Goal: Task Accomplishment & Management: Manage account settings

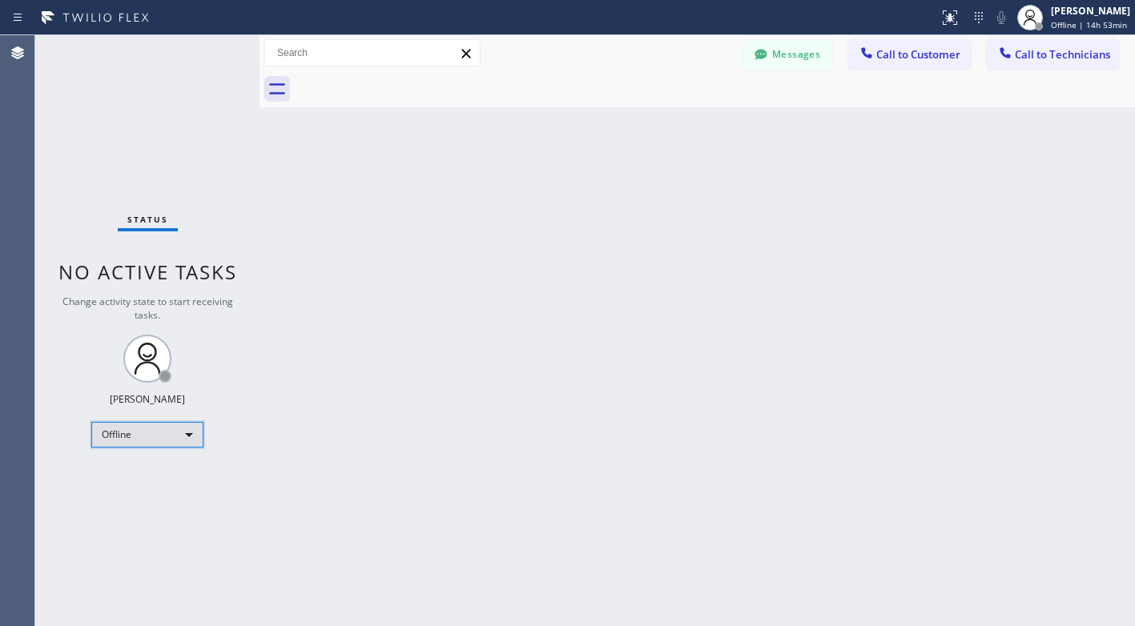
click at [111, 445] on div "Offline" at bounding box center [147, 435] width 112 height 26
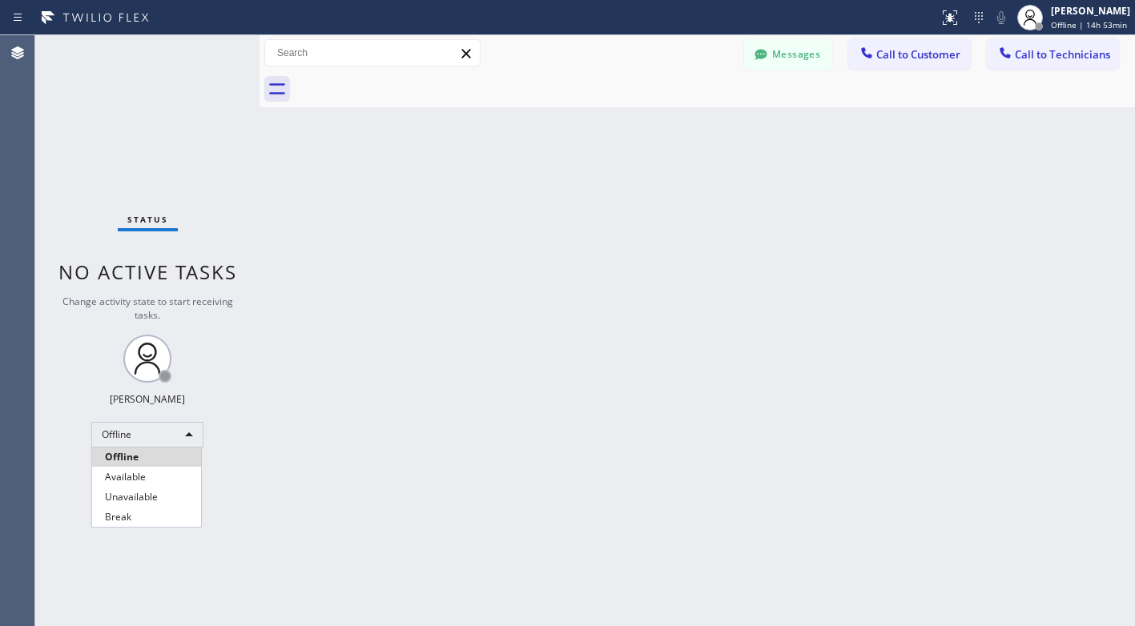
drag, startPoint x: 140, startPoint y: 501, endPoint x: 91, endPoint y: 489, distance: 50.9
click at [139, 502] on li "Unavailable" at bounding box center [146, 497] width 109 height 19
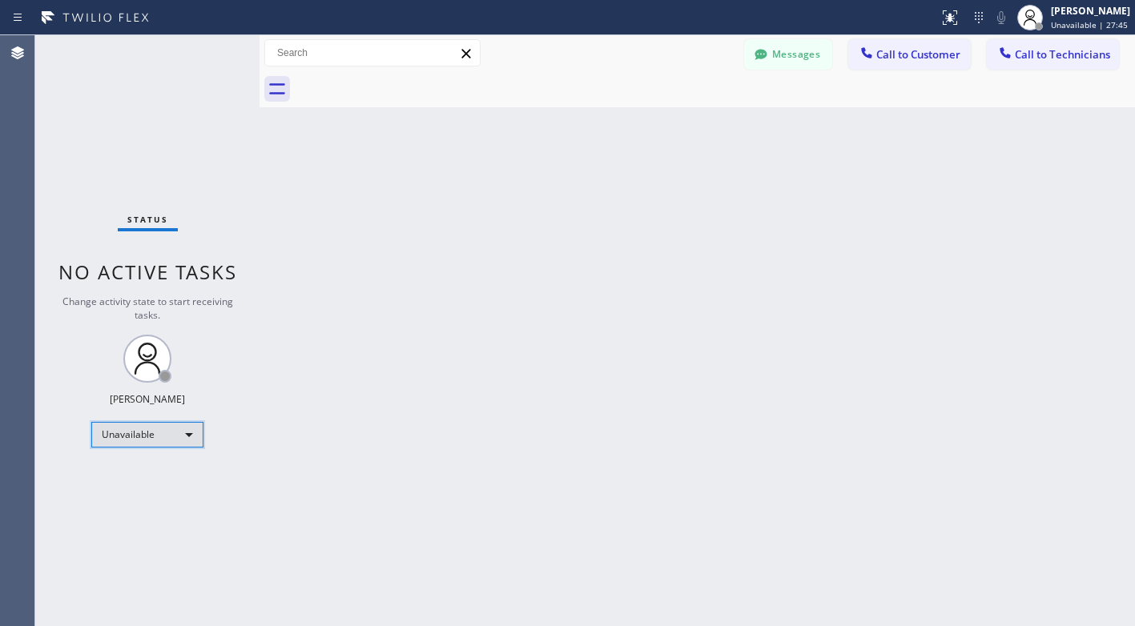
click at [183, 443] on div "Unavailable" at bounding box center [147, 435] width 112 height 26
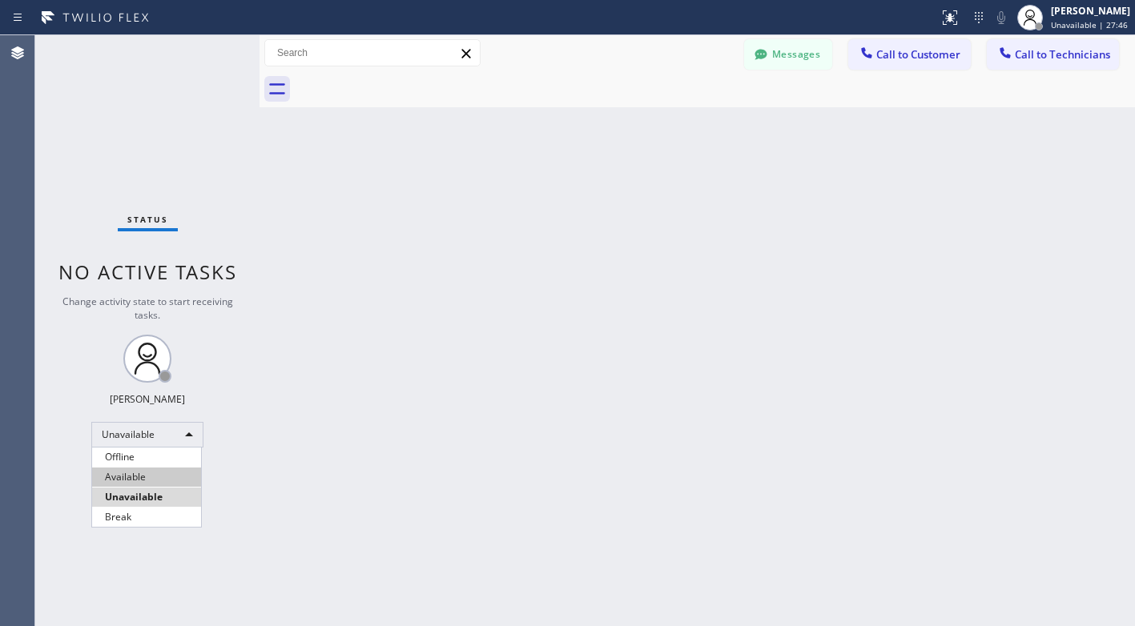
click at [151, 478] on li "Available" at bounding box center [146, 477] width 109 height 19
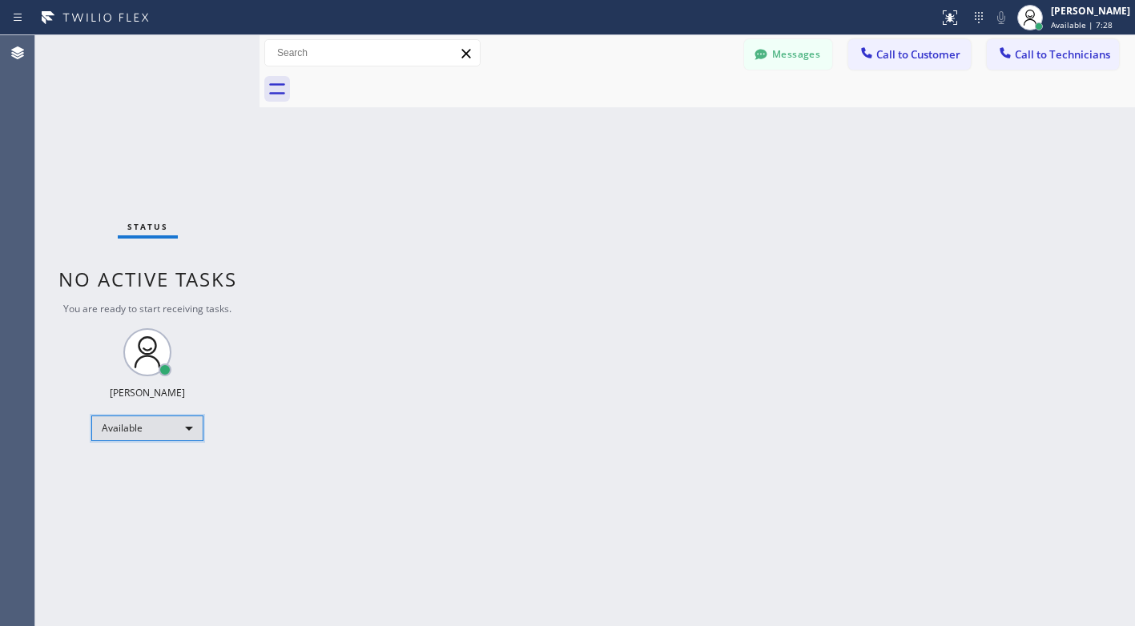
click at [111, 428] on div "Available" at bounding box center [147, 429] width 112 height 26
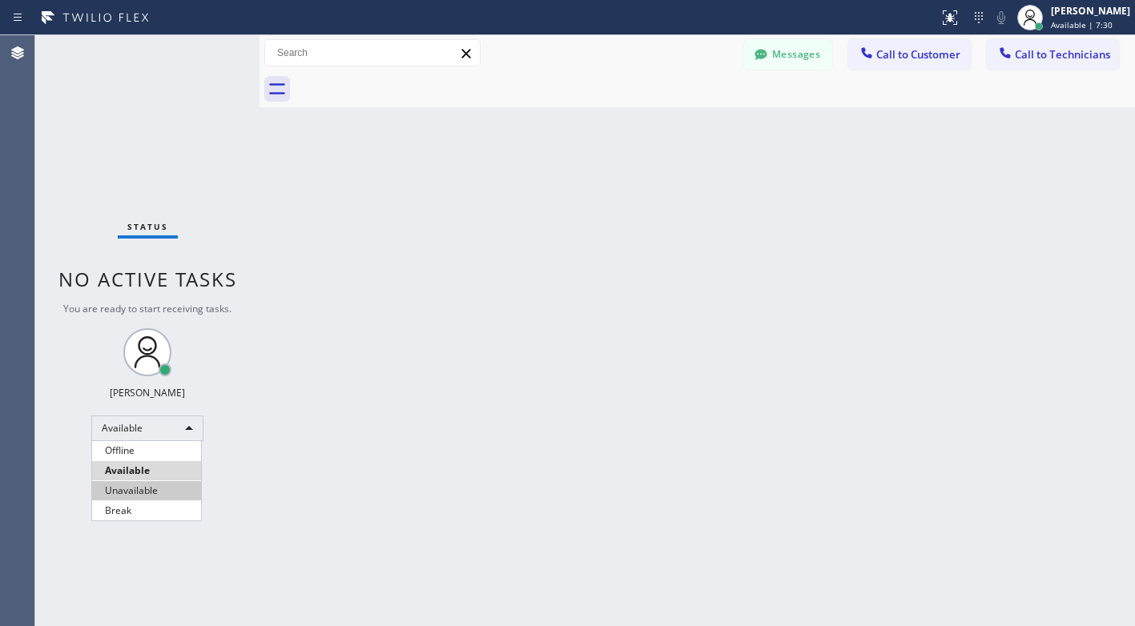
click at [131, 496] on li "Unavailable" at bounding box center [146, 490] width 109 height 19
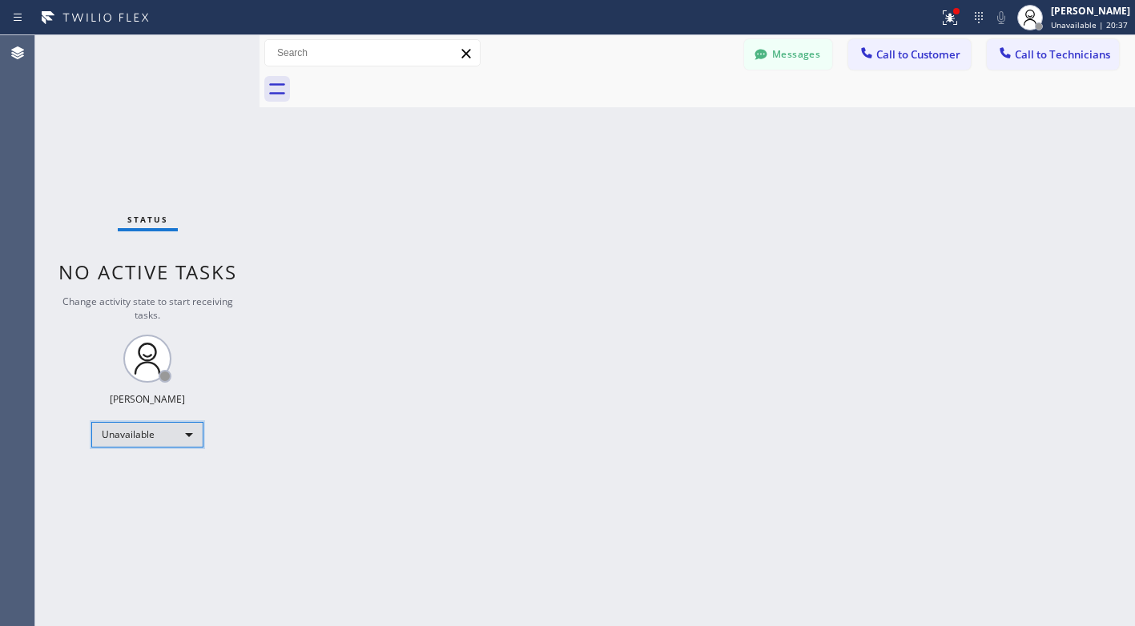
click at [175, 434] on div "Unavailable" at bounding box center [147, 435] width 112 height 26
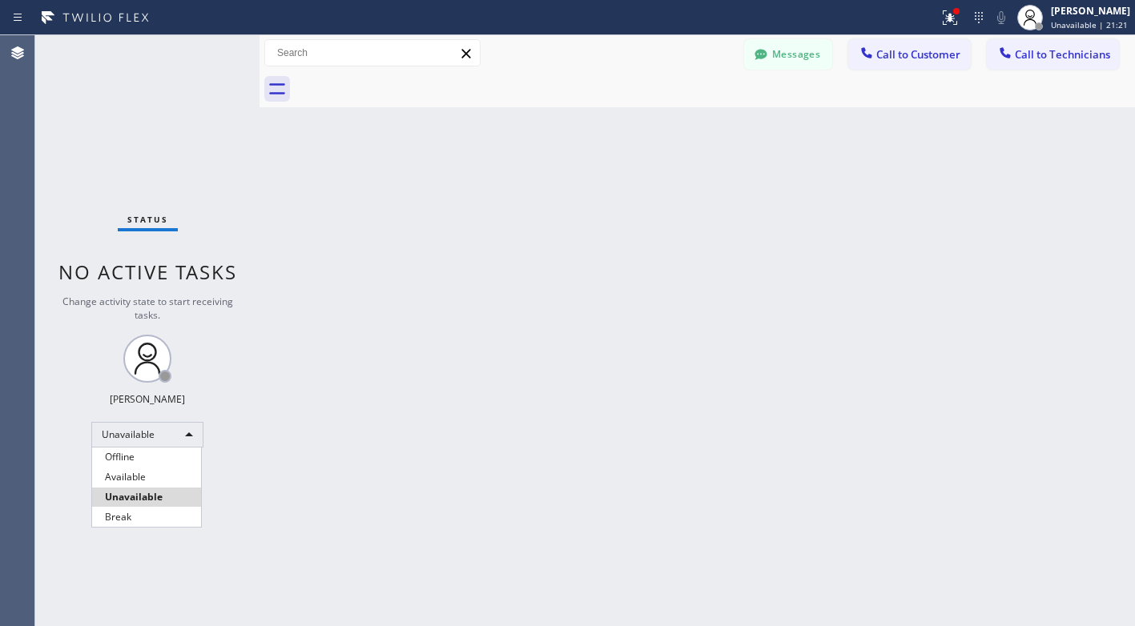
click at [172, 498] on li "Unavailable" at bounding box center [146, 497] width 109 height 19
